Goal: Task Accomplishment & Management: Manage account settings

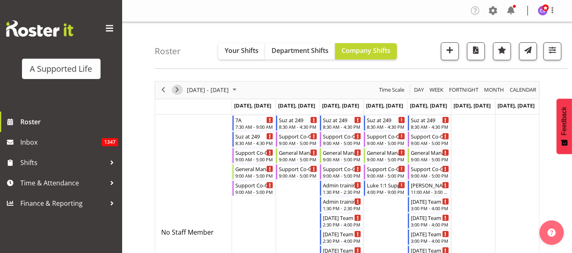
click at [182, 91] on button "Next" at bounding box center [177, 90] width 11 height 10
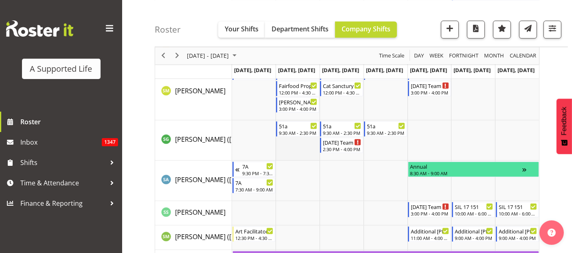
scroll to position [4251, 0]
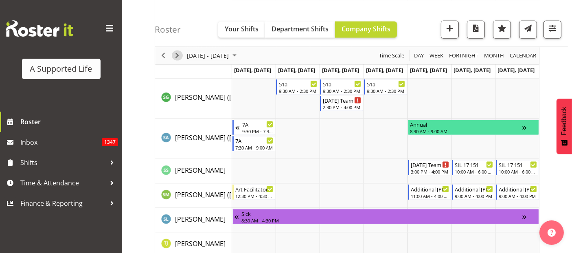
click at [175, 55] on span "Next" at bounding box center [177, 55] width 10 height 10
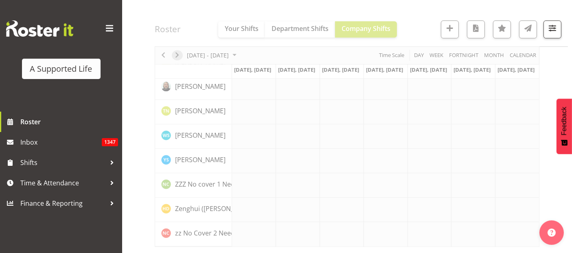
scroll to position [2333, 0]
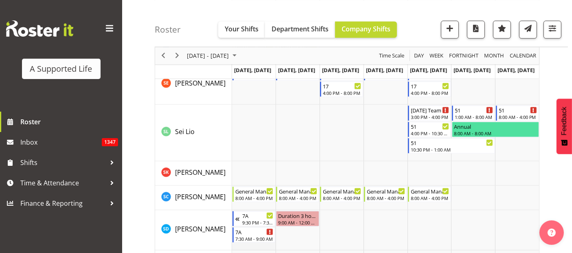
scroll to position [3889, 0]
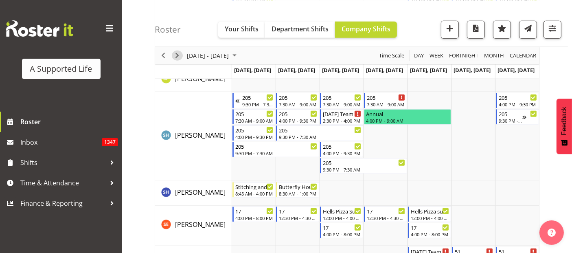
click at [179, 54] on span "Next" at bounding box center [177, 55] width 10 height 10
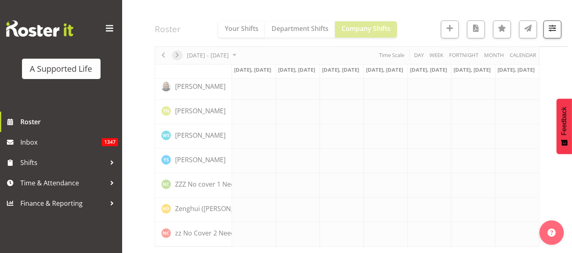
scroll to position [2333, 0]
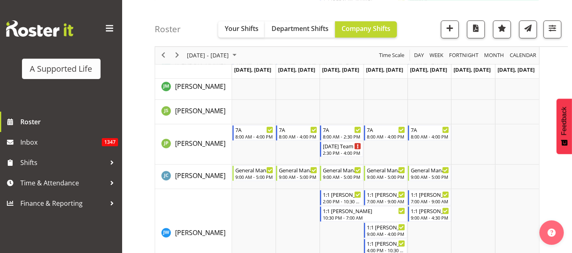
scroll to position [4464, 0]
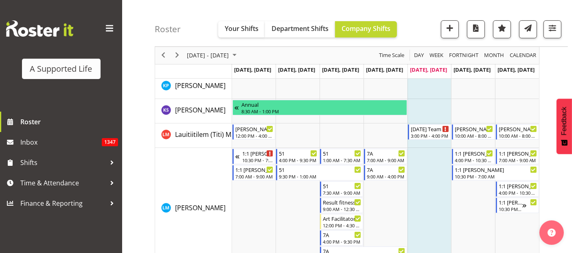
scroll to position [3086, 0]
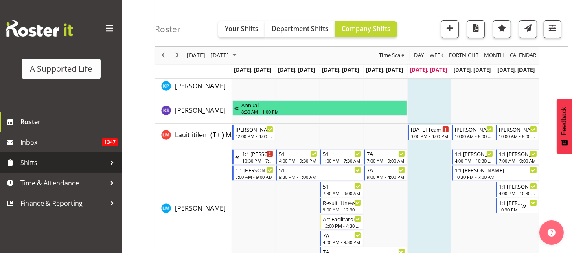
click at [32, 160] on span "Shifts" at bounding box center [62, 162] width 85 height 12
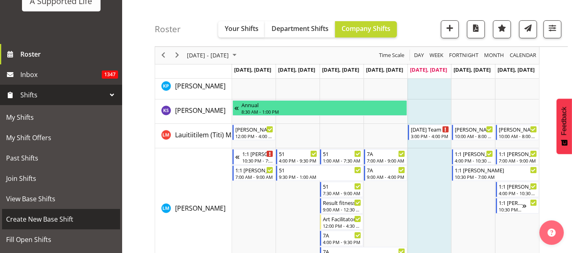
scroll to position [90, 0]
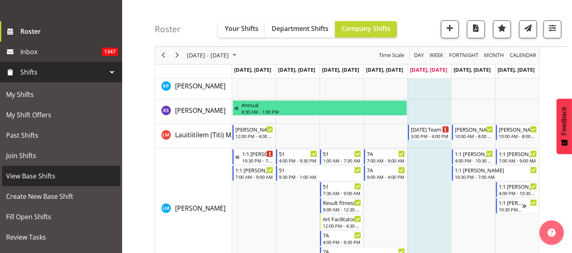
click at [53, 179] on span "View Base Shifts" at bounding box center [61, 176] width 110 height 12
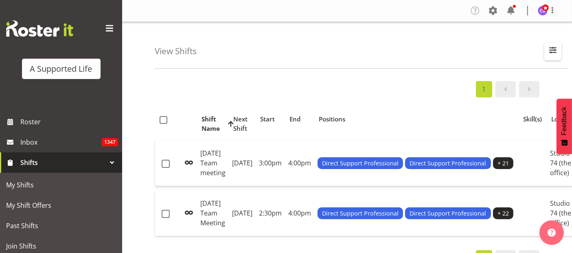
click at [550, 53] on span "button" at bounding box center [552, 50] width 11 height 11
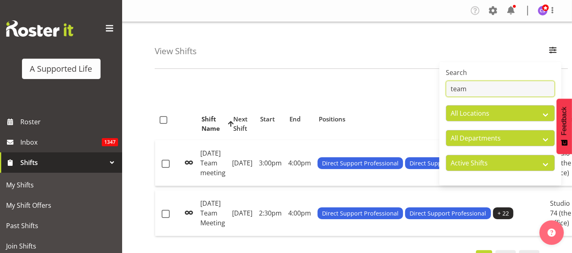
click at [478, 94] on input "team" at bounding box center [500, 89] width 109 height 16
type input "t"
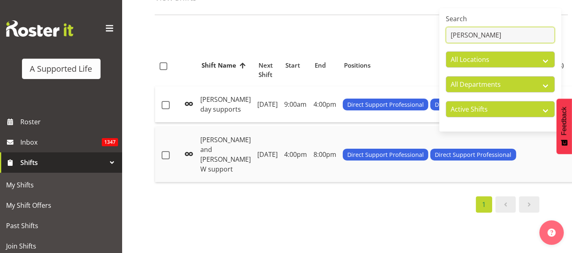
scroll to position [45, 0]
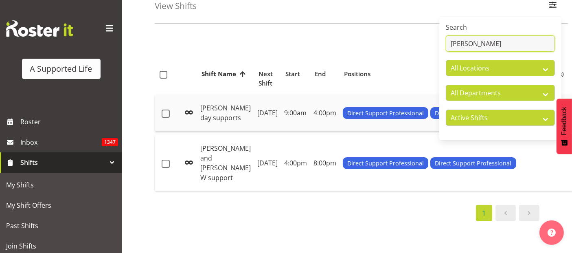
type input "Olivia"
click at [254, 104] on td "Thursday, 31st Jul 2025" at bounding box center [267, 113] width 27 height 36
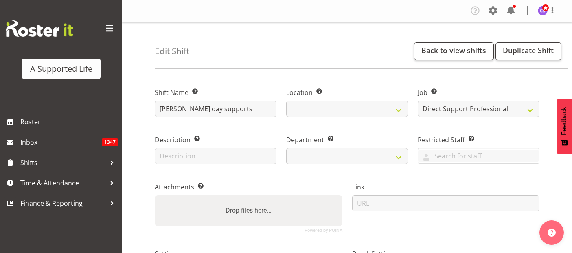
select select "4112"
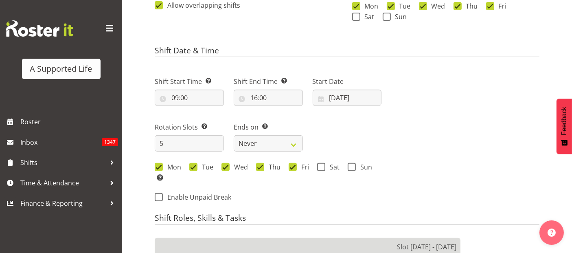
select select
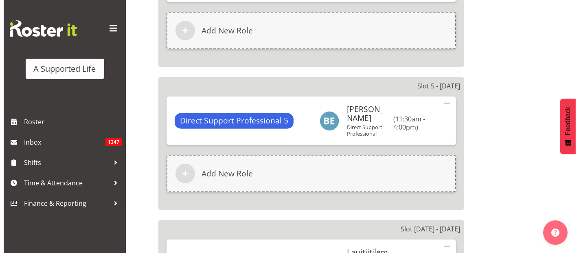
scroll to position [678, 0]
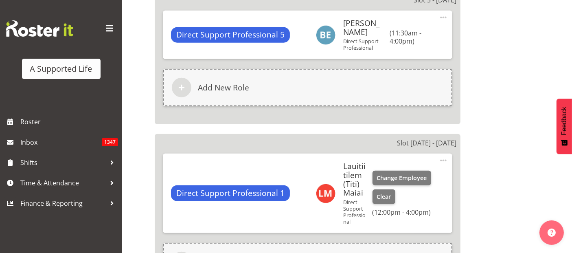
click at [444, 155] on span at bounding box center [443, 160] width 10 height 10
select select "913"
click at [389, 171] on link "Edit" at bounding box center [409, 178] width 78 height 15
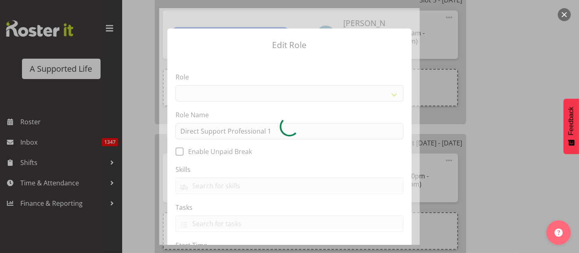
select select "519"
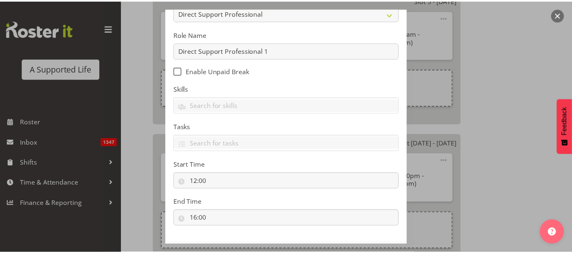
scroll to position [116, 0]
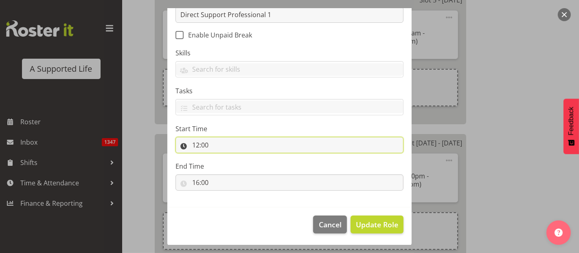
click at [207, 147] on input "12:00" at bounding box center [289, 145] width 228 height 16
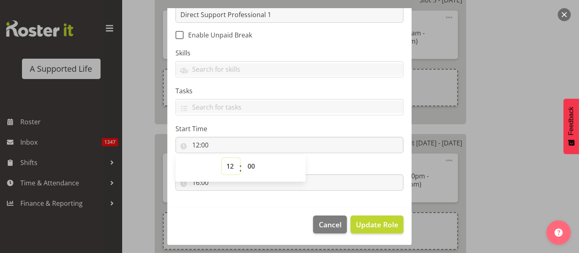
click at [227, 162] on select "00 01 02 03 04 05 06 07 08 09 10 11 12 13 14 15 16 17 18 19 20 21 22 23" at bounding box center [231, 166] width 18 height 16
select select "9"
click at [222, 158] on select "00 01 02 03 04 05 06 07 08 09 10 11 12 13 14 15 16 17 18 19 20 21 22 23" at bounding box center [231, 166] width 18 height 16
type input "09:00"
click at [245, 187] on input "16:00" at bounding box center [289, 182] width 228 height 16
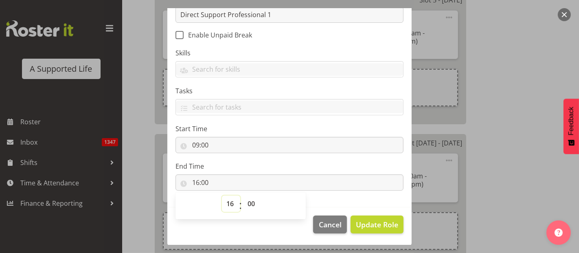
click at [225, 202] on select "00 01 02 03 04 05 06 07 08 09 10 11 12 13 14 15 16 17 18 19 20 21 22 23" at bounding box center [231, 203] width 18 height 16
select select "13"
click at [222, 195] on select "00 01 02 03 04 05 06 07 08 09 10 11 12 13 14 15 16 17 18 19 20 21 22 23" at bounding box center [231, 203] width 18 height 16
type input "13:00"
click at [383, 221] on span "Update Role" at bounding box center [377, 224] width 42 height 11
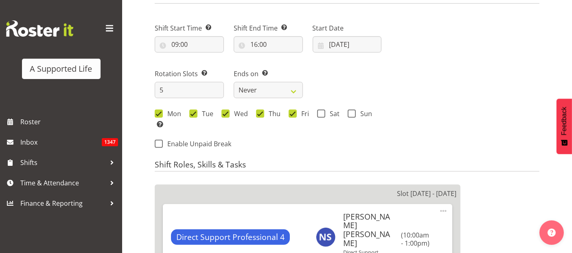
scroll to position [316, 0]
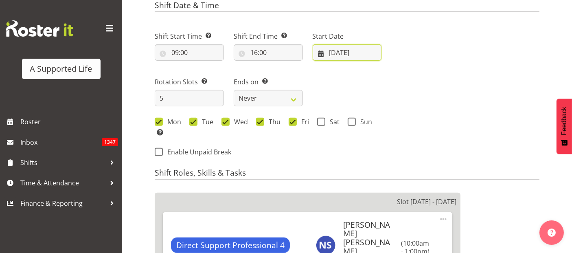
click at [345, 54] on input "31/07/2025" at bounding box center [347, 52] width 69 height 16
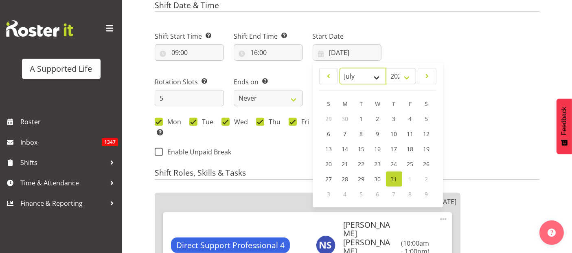
click at [376, 78] on select "January February March April May June July August September October November De…" at bounding box center [362, 76] width 47 height 16
select select "8"
click at [339, 68] on select "January February March April May June July August September October November De…" at bounding box center [362, 76] width 47 height 16
click at [407, 143] on link "19" at bounding box center [410, 149] width 17 height 16
type input "19/09/2025"
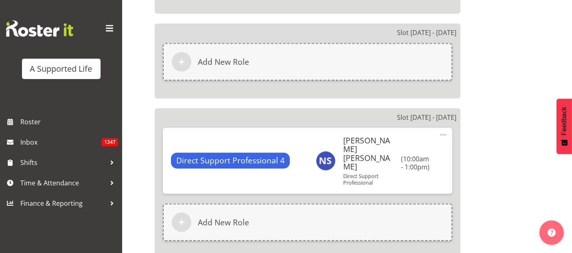
scroll to position [1039, 0]
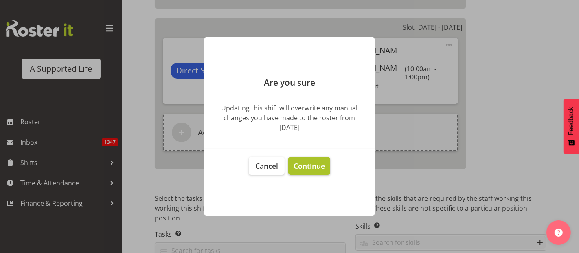
click at [304, 164] on span "Continue" at bounding box center [308, 166] width 31 height 10
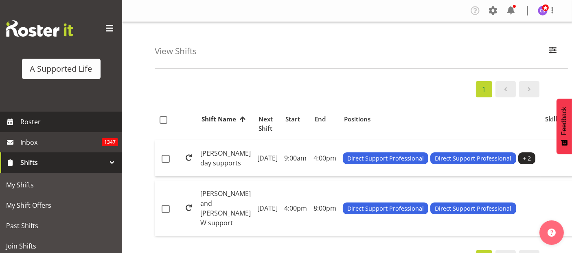
click at [37, 123] on span "Roster" at bounding box center [69, 122] width 98 height 12
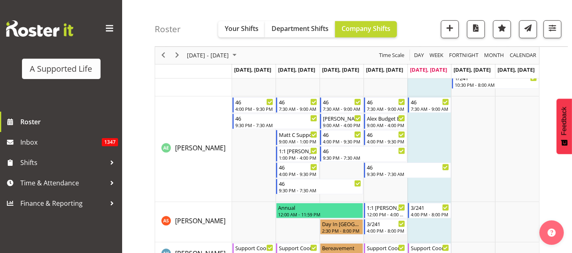
scroll to position [543, 0]
